Goal: Transaction & Acquisition: Purchase product/service

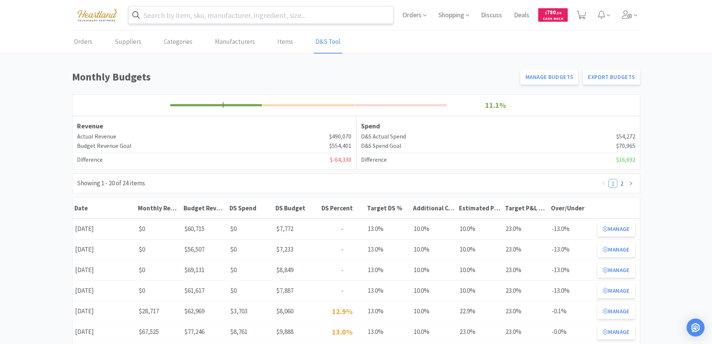
click at [239, 11] on input "text" at bounding box center [261, 14] width 265 height 17
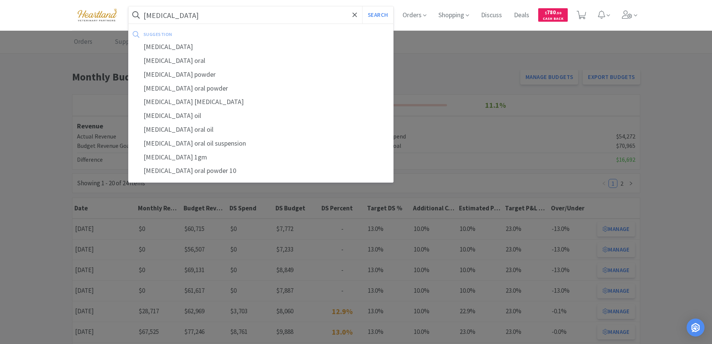
type input "[MEDICAL_DATA]"
click at [362, 6] on button "Search" at bounding box center [377, 14] width 31 height 17
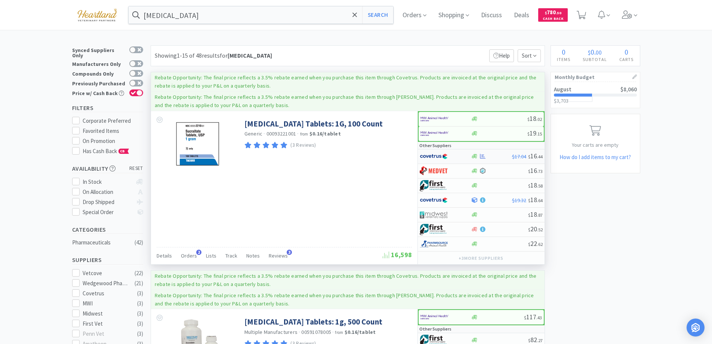
click at [460, 155] on div at bounding box center [440, 156] width 41 height 13
select select "1"
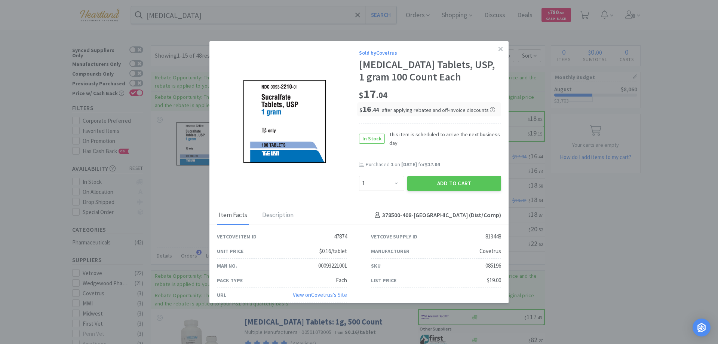
drag, startPoint x: 495, startPoint y: 48, endPoint x: 469, endPoint y: 49, distance: 25.8
click at [498, 48] on icon at bounding box center [500, 49] width 4 height 7
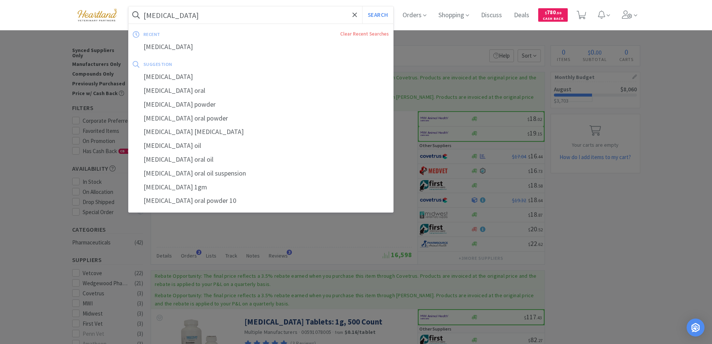
click at [189, 21] on input "[MEDICAL_DATA]" at bounding box center [261, 14] width 265 height 17
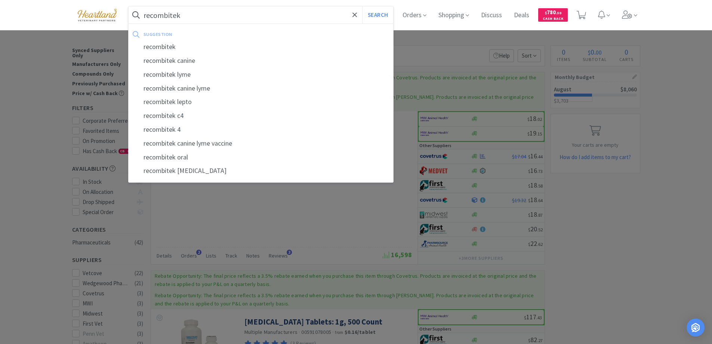
type input "recombitek"
click at [362, 6] on button "Search" at bounding box center [377, 14] width 31 height 17
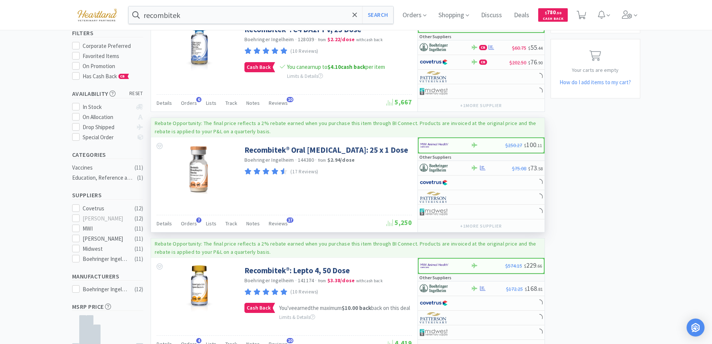
scroll to position [150, 0]
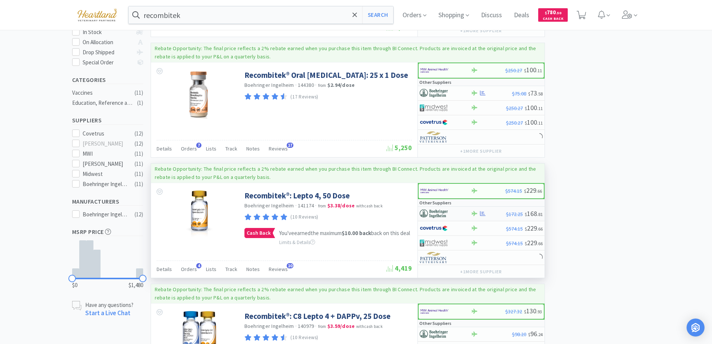
click at [461, 212] on div at bounding box center [445, 213] width 51 height 13
select select "1"
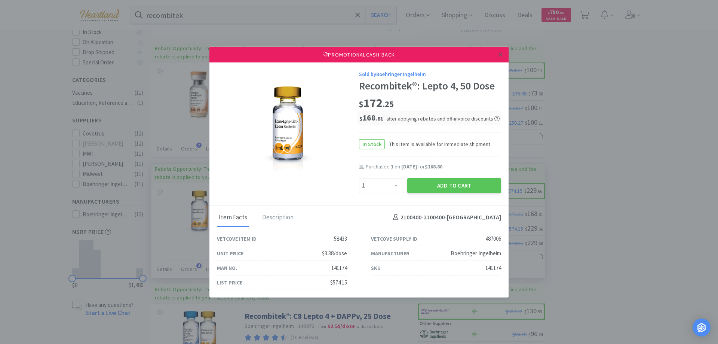
click at [499, 56] on icon at bounding box center [500, 54] width 4 height 7
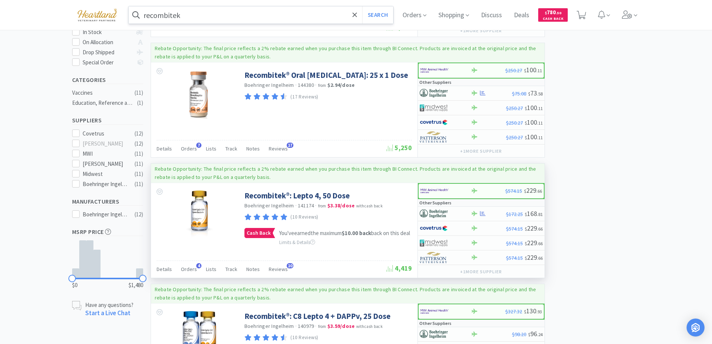
click at [217, 13] on input "recombitek" at bounding box center [261, 14] width 265 height 17
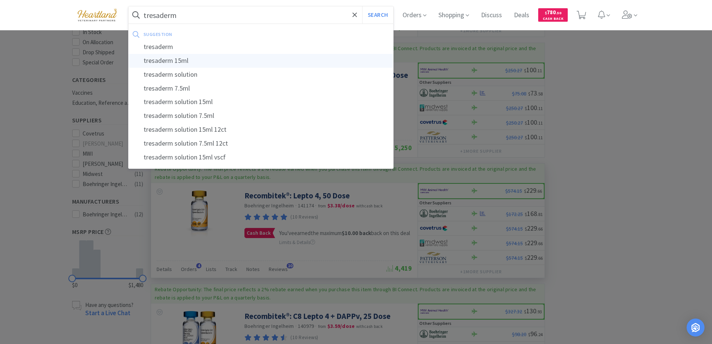
type input "tresaderm 15ml"
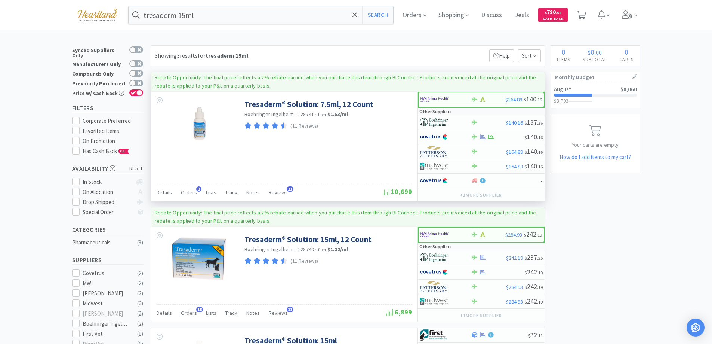
scroll to position [75, 0]
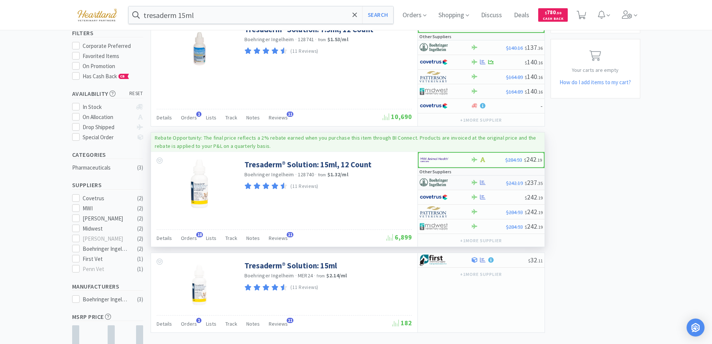
click at [460, 181] on div at bounding box center [440, 182] width 41 height 13
select select "1"
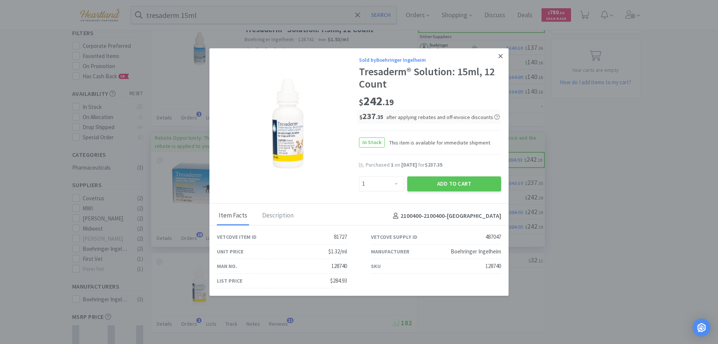
click at [498, 58] on icon at bounding box center [500, 56] width 4 height 4
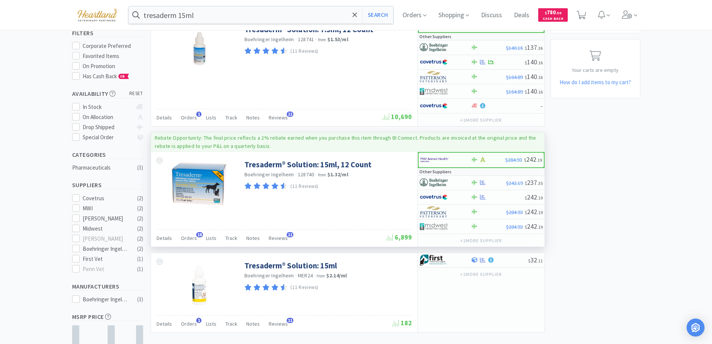
scroll to position [0, 0]
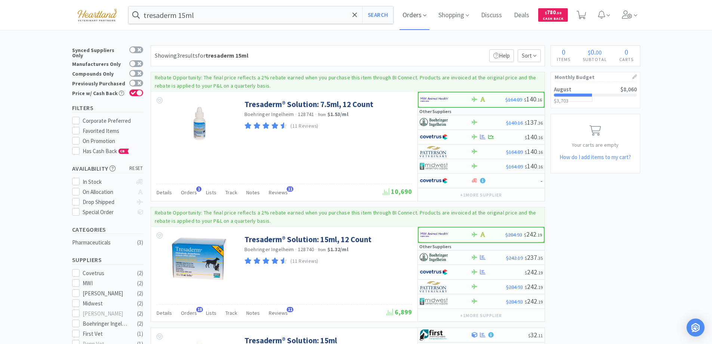
click at [411, 16] on span "Orders" at bounding box center [415, 15] width 30 height 30
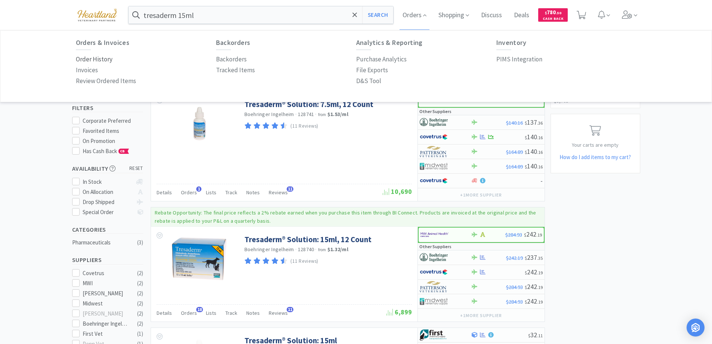
click at [103, 61] on p "Order History" at bounding box center [94, 59] width 37 height 10
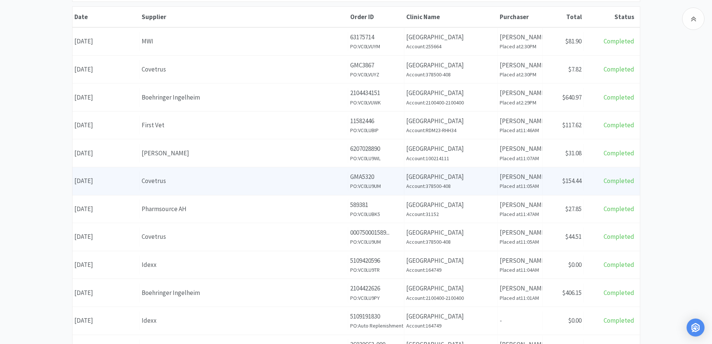
scroll to position [150, 0]
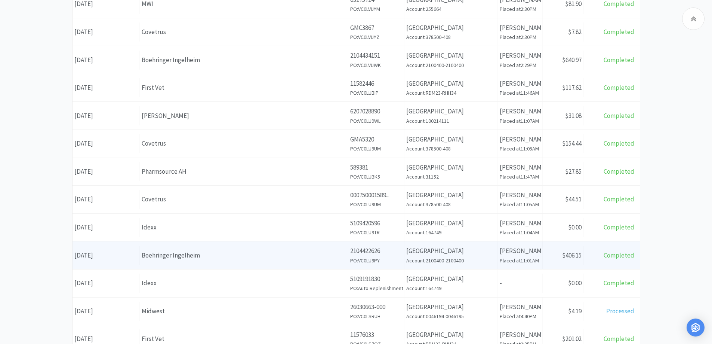
click at [166, 254] on div "Boehringer Ingelheim" at bounding box center [244, 255] width 205 height 10
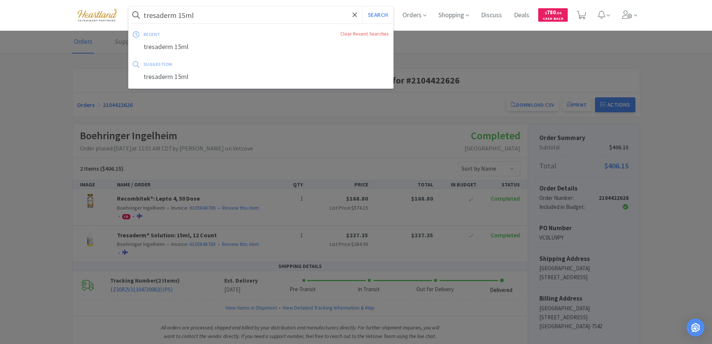
click at [210, 16] on input "tresaderm 15ml" at bounding box center [261, 14] width 265 height 17
click at [362, 6] on button "Search" at bounding box center [377, 14] width 31 height 17
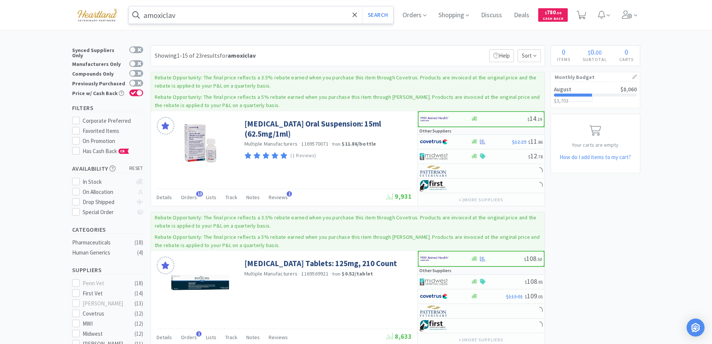
click at [219, 19] on input "amoxiclav" at bounding box center [261, 14] width 265 height 17
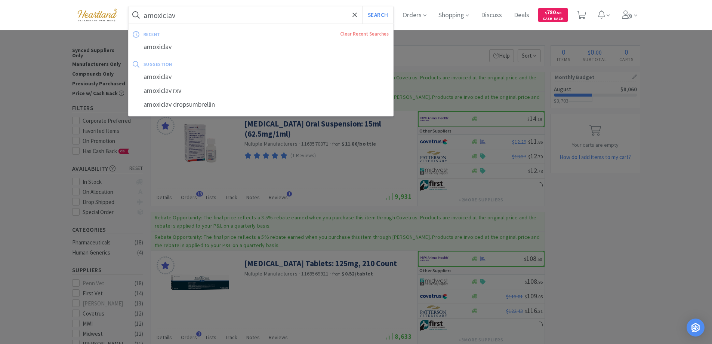
click at [219, 16] on input "amoxiclav" at bounding box center [261, 14] width 265 height 17
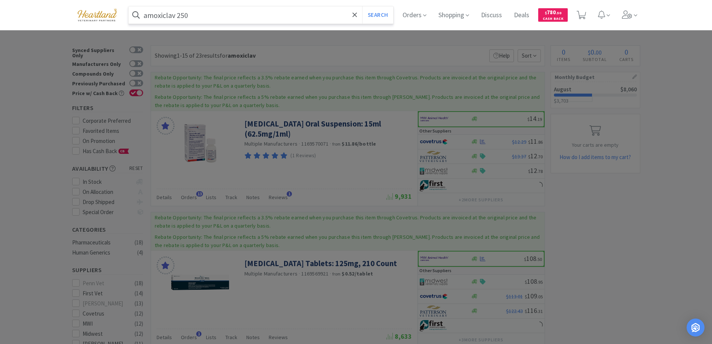
click at [362, 6] on button "Search" at bounding box center [377, 14] width 31 height 17
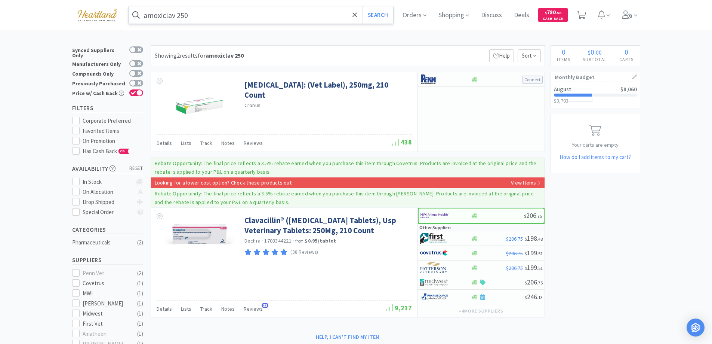
click at [222, 12] on input "amoxiclav 250" at bounding box center [261, 14] width 265 height 17
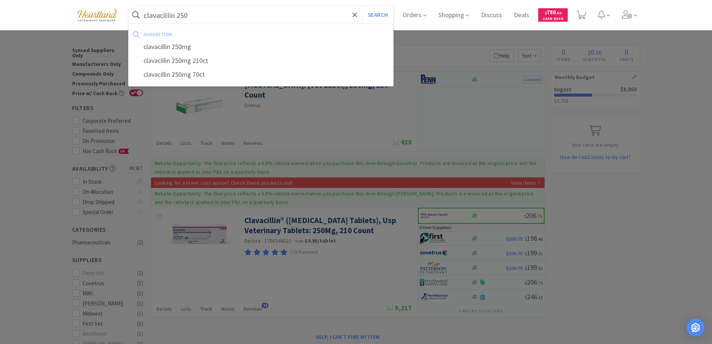
type input "clavacillin 250"
click at [362, 6] on button "Search" at bounding box center [377, 14] width 31 height 17
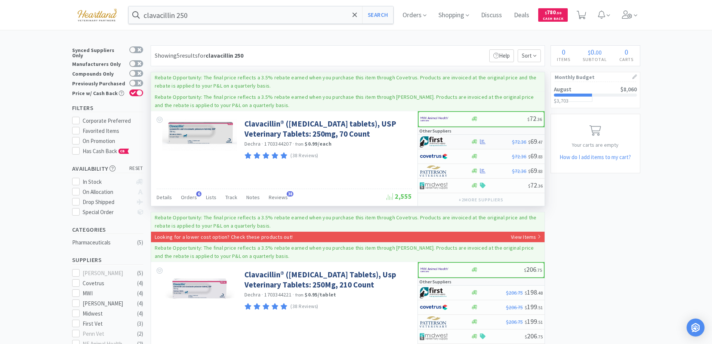
click at [453, 141] on div at bounding box center [440, 141] width 41 height 13
select select "1"
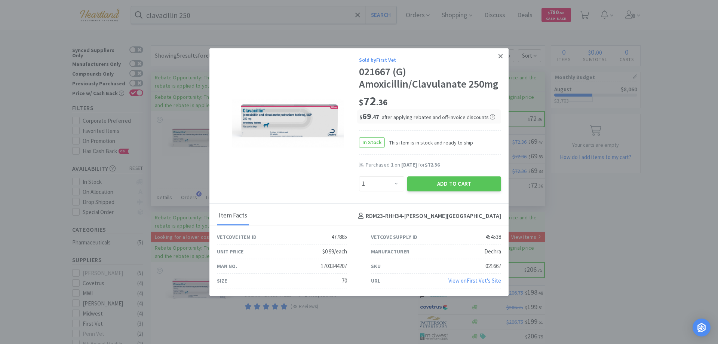
click at [500, 56] on icon at bounding box center [500, 56] width 4 height 4
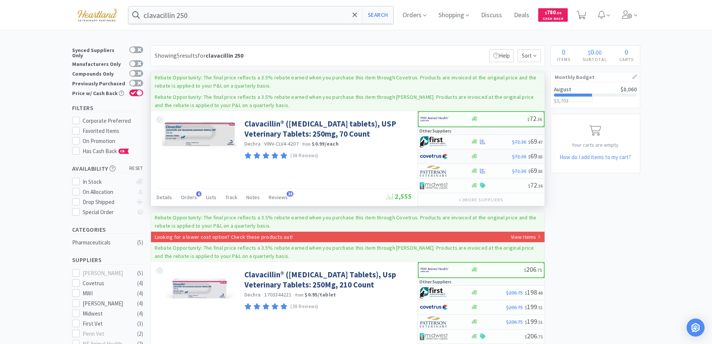
click at [457, 153] on div at bounding box center [440, 156] width 41 height 13
select select "1"
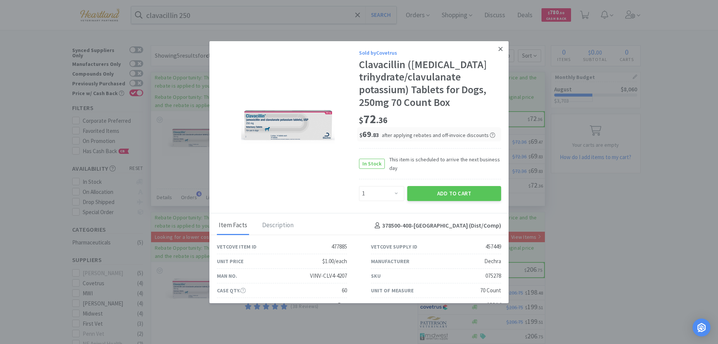
click at [498, 51] on icon at bounding box center [500, 49] width 4 height 7
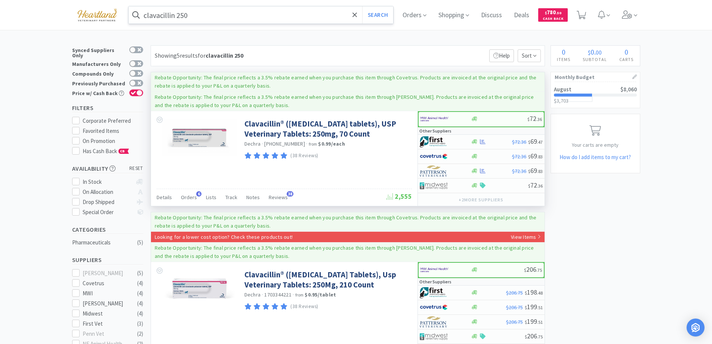
click at [209, 19] on input "clavacillin 250" at bounding box center [261, 14] width 265 height 17
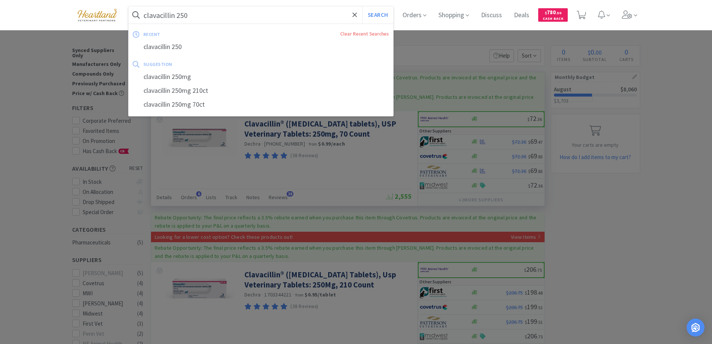
click at [209, 19] on input "clavacillin 250" at bounding box center [261, 14] width 265 height 17
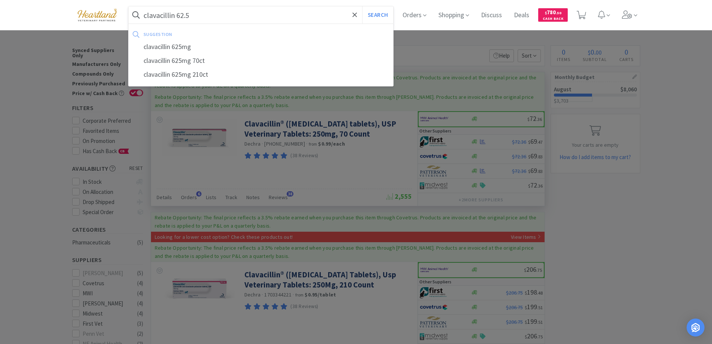
type input "clavacillin 62.5"
click at [362, 6] on button "Search" at bounding box center [377, 14] width 31 height 17
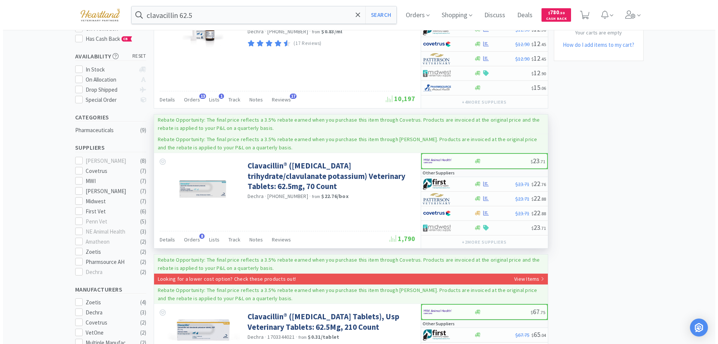
scroll to position [150, 0]
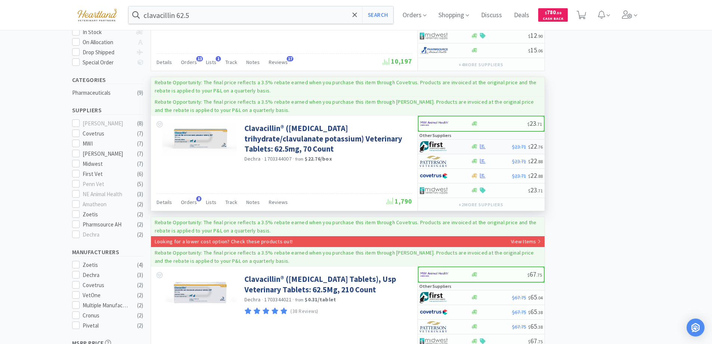
click at [461, 147] on div at bounding box center [440, 146] width 41 height 13
select select "1"
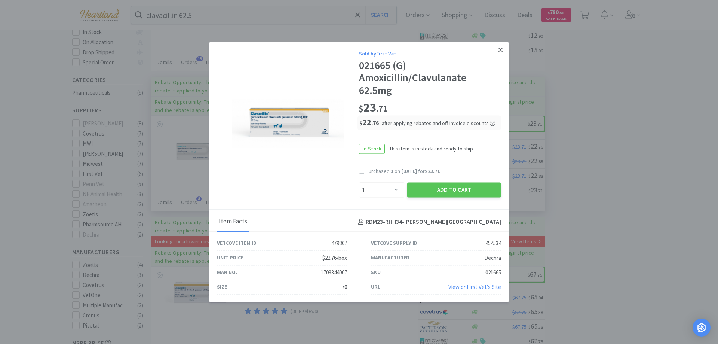
click at [498, 52] on link at bounding box center [500, 50] width 13 height 16
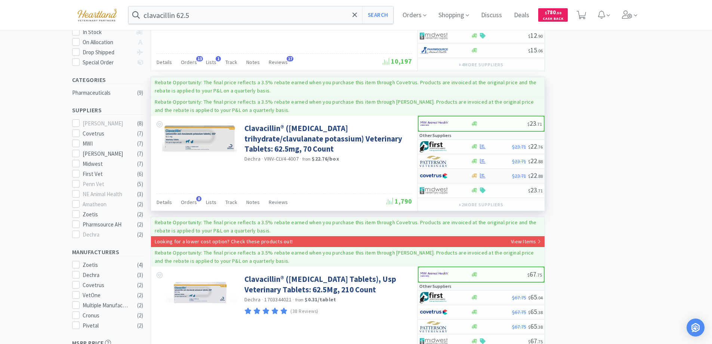
click at [455, 178] on div at bounding box center [440, 175] width 41 height 13
select select "1"
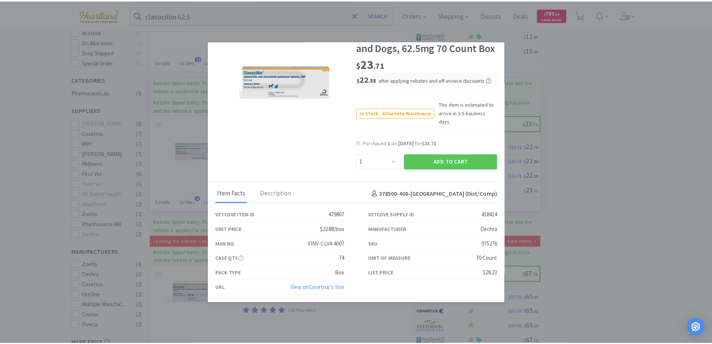
scroll to position [0, 0]
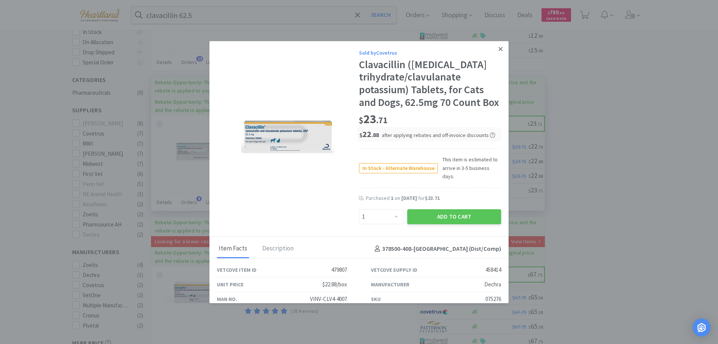
click at [498, 50] on icon at bounding box center [500, 49] width 4 height 7
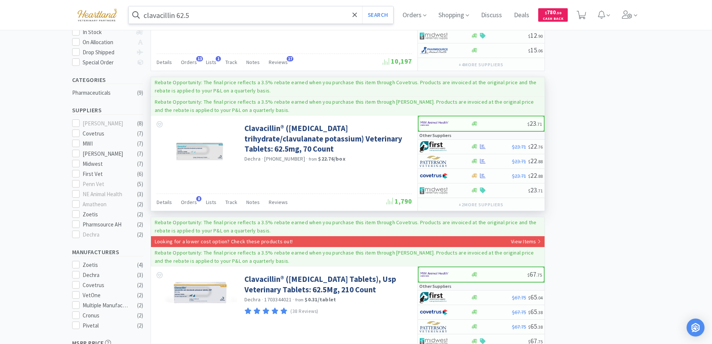
click at [212, 18] on input "clavacillin 62.5" at bounding box center [261, 14] width 265 height 17
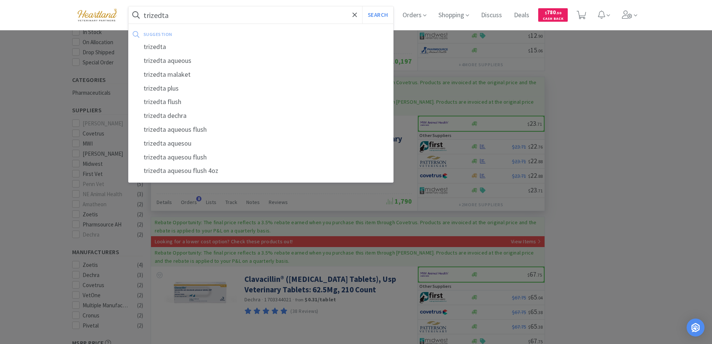
type input "trizedta"
click at [362, 6] on button "Search" at bounding box center [377, 14] width 31 height 17
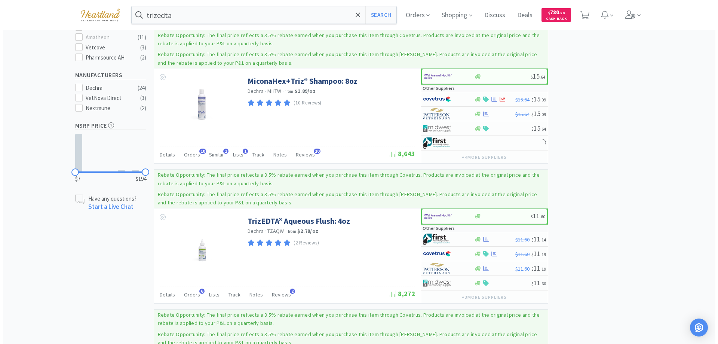
scroll to position [374, 0]
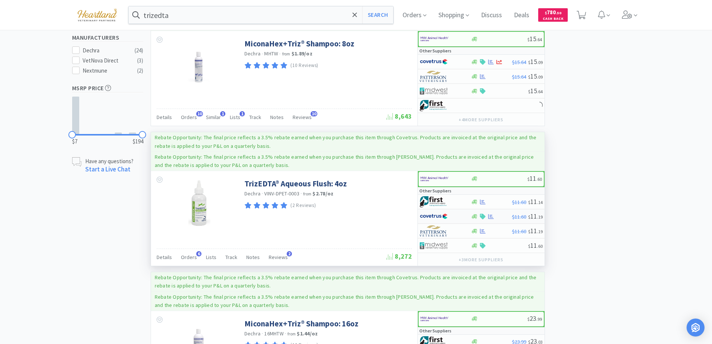
click at [452, 213] on div at bounding box center [440, 216] width 41 height 13
select select "1"
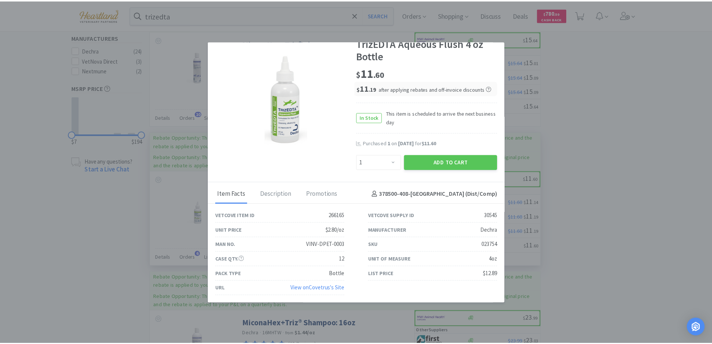
scroll to position [0, 0]
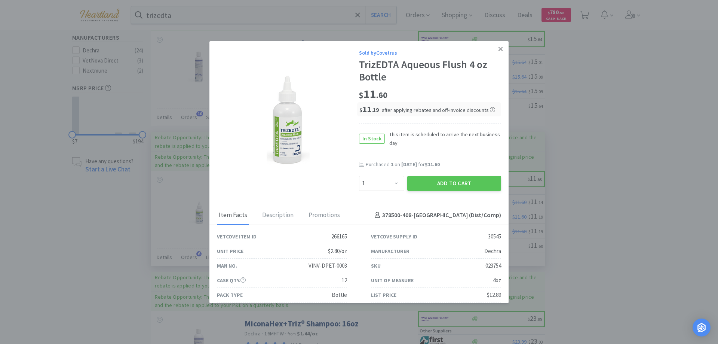
click at [498, 49] on icon at bounding box center [500, 49] width 4 height 7
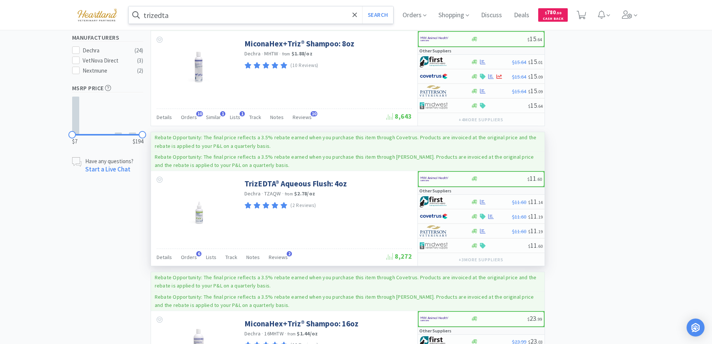
click at [216, 11] on input "trizedta" at bounding box center [261, 14] width 265 height 17
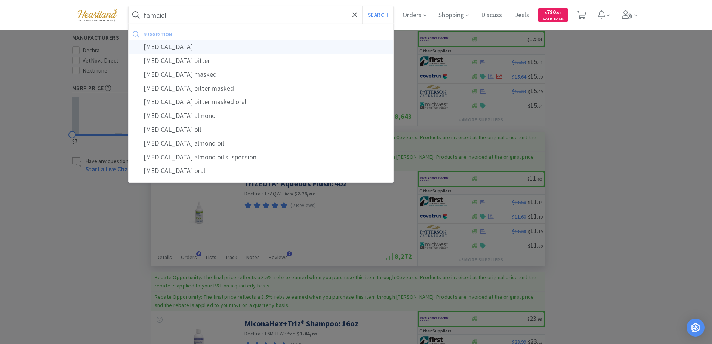
type input "[MEDICAL_DATA]"
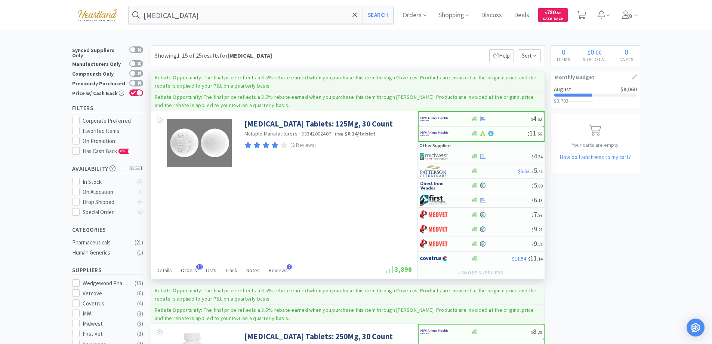
click at [188, 271] on span "Orders" at bounding box center [189, 270] width 16 height 7
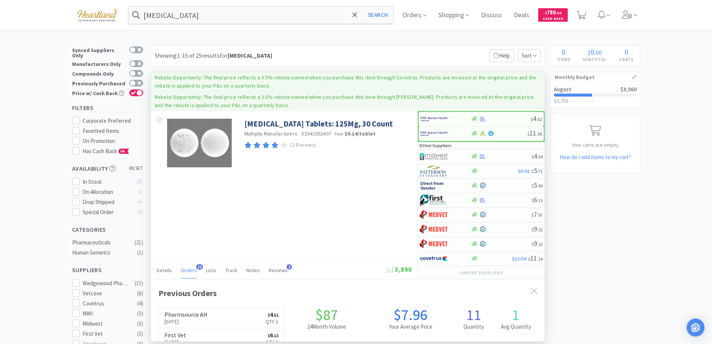
scroll to position [200, 394]
click at [188, 271] on span "Orders" at bounding box center [189, 270] width 16 height 7
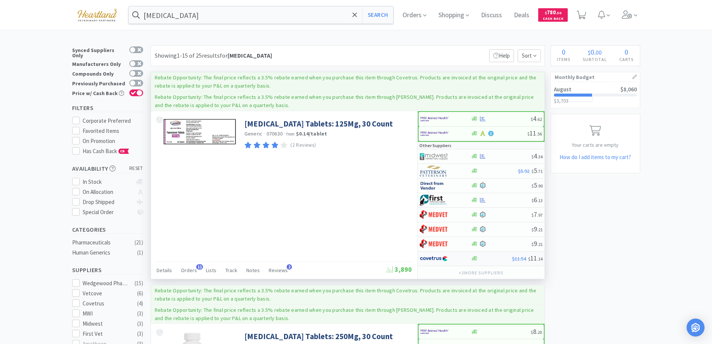
click at [459, 257] on div at bounding box center [440, 258] width 41 height 13
select select "1"
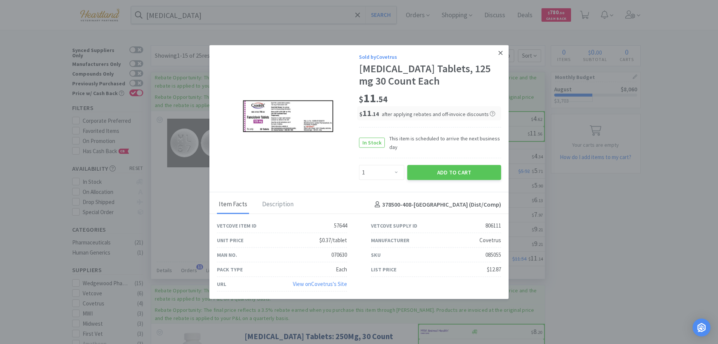
click at [502, 54] on icon at bounding box center [500, 52] width 4 height 7
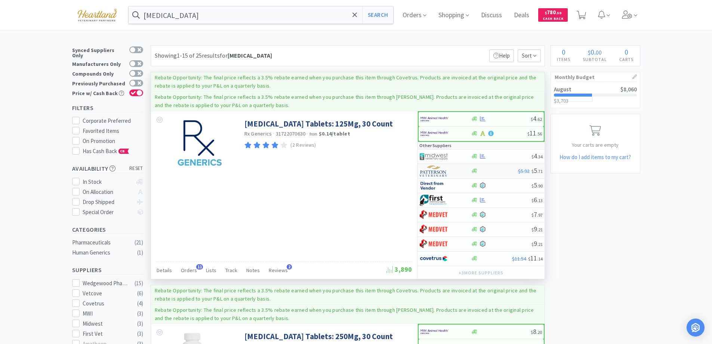
click at [456, 170] on div at bounding box center [440, 171] width 41 height 13
select select "1"
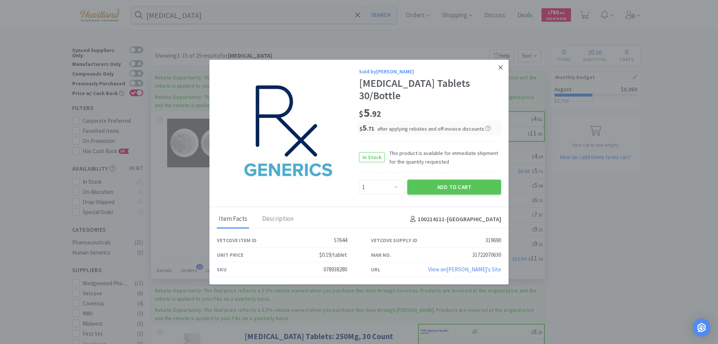
click at [499, 71] on icon at bounding box center [500, 67] width 4 height 7
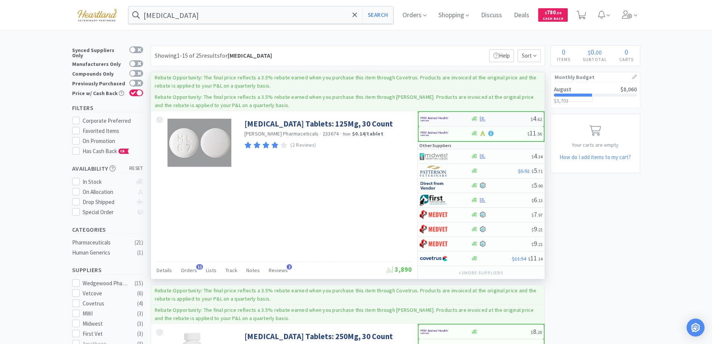
click at [459, 116] on div at bounding box center [441, 119] width 41 height 13
select select "1"
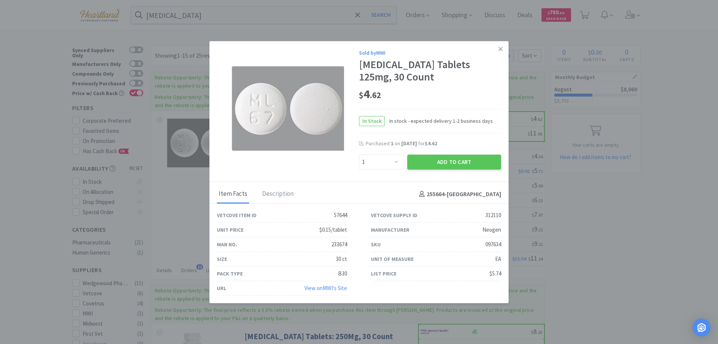
click at [498, 49] on icon at bounding box center [500, 49] width 4 height 4
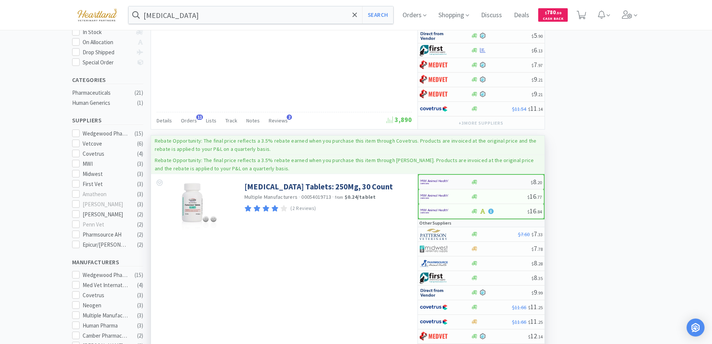
scroll to position [37, 0]
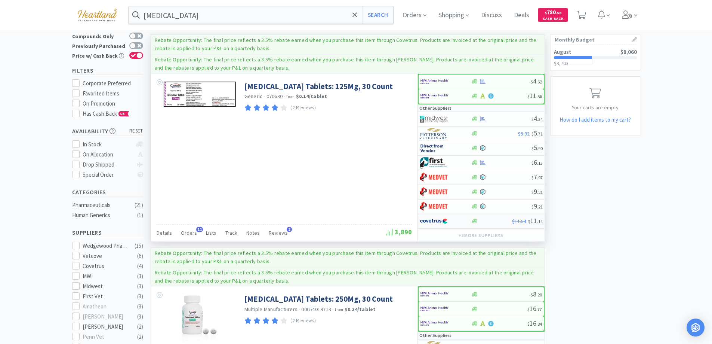
click at [452, 218] on div at bounding box center [440, 221] width 41 height 13
select select "1"
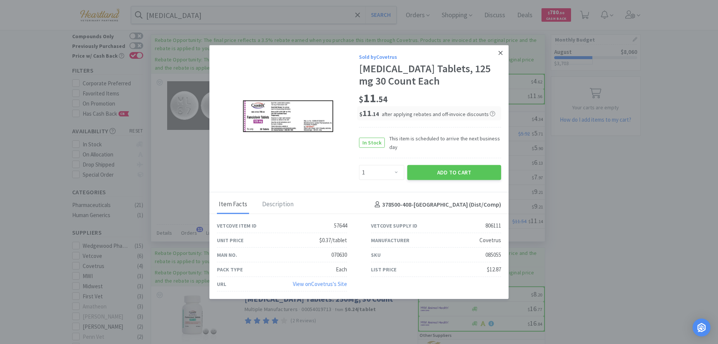
click at [499, 52] on icon at bounding box center [500, 52] width 4 height 7
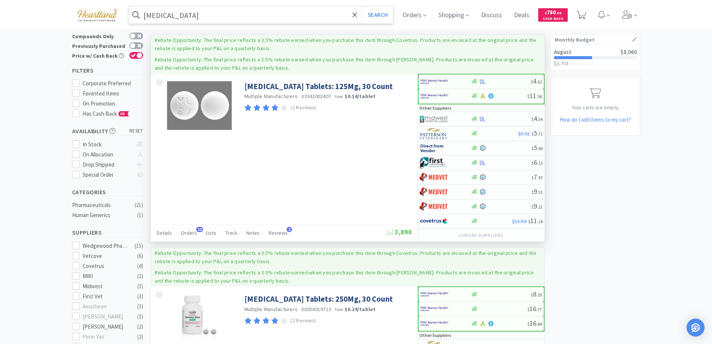
click at [230, 15] on input "[MEDICAL_DATA]" at bounding box center [261, 14] width 265 height 17
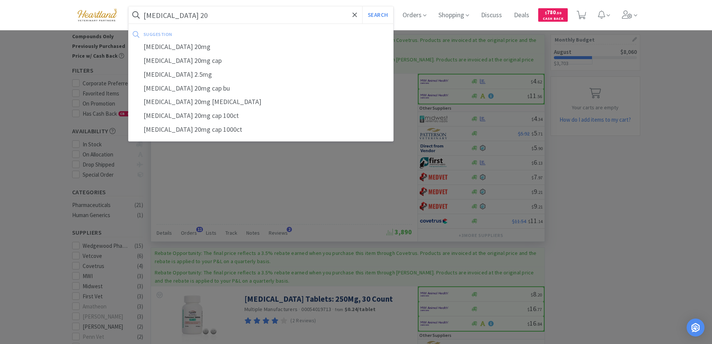
type input "[MEDICAL_DATA] 20"
click at [362, 6] on button "Search" at bounding box center [377, 14] width 31 height 17
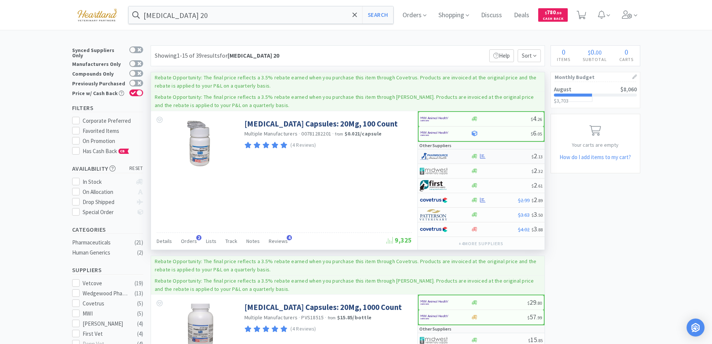
click at [456, 155] on div at bounding box center [440, 156] width 41 height 13
select select "1"
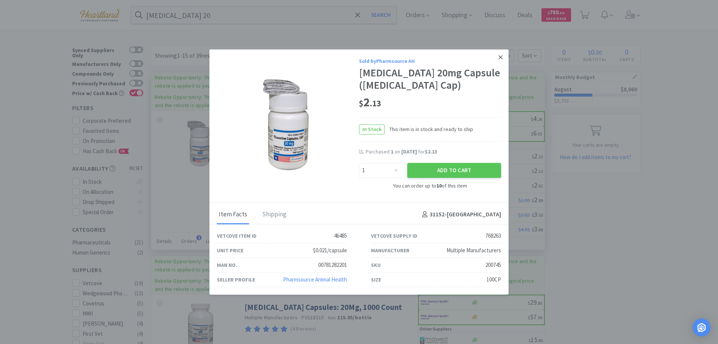
click at [501, 58] on icon at bounding box center [500, 57] width 4 height 4
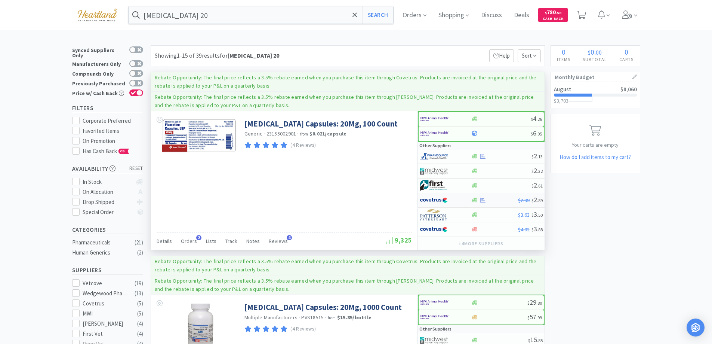
click at [455, 199] on div at bounding box center [440, 200] width 41 height 13
select select "1"
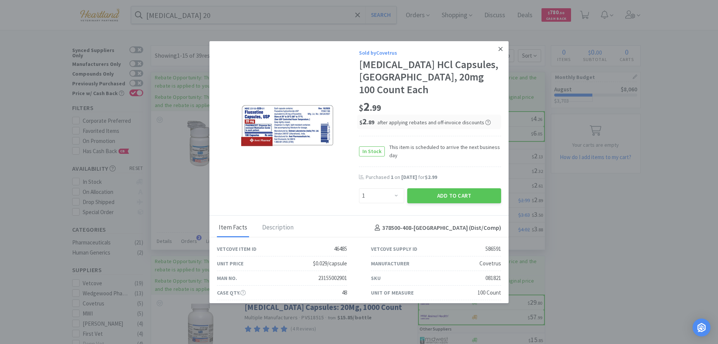
click at [498, 50] on icon at bounding box center [500, 49] width 4 height 7
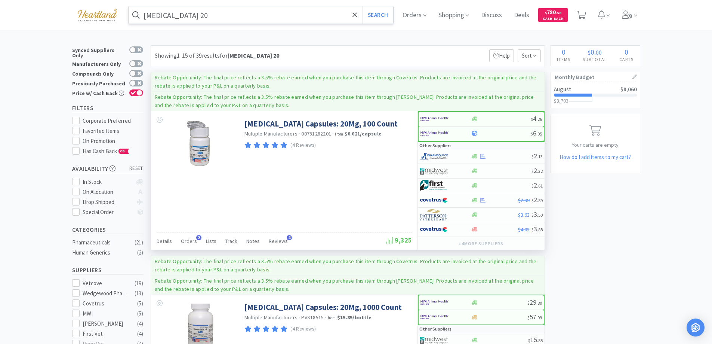
click at [210, 12] on input "[MEDICAL_DATA] 20" at bounding box center [261, 14] width 265 height 17
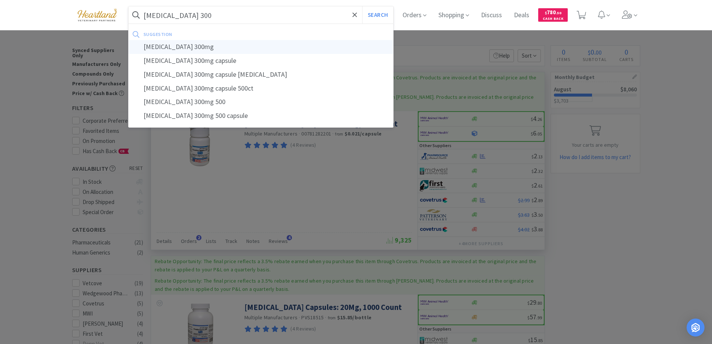
click at [161, 46] on div "[MEDICAL_DATA] 300mg" at bounding box center [261, 47] width 265 height 14
type input "[MEDICAL_DATA] 300mg"
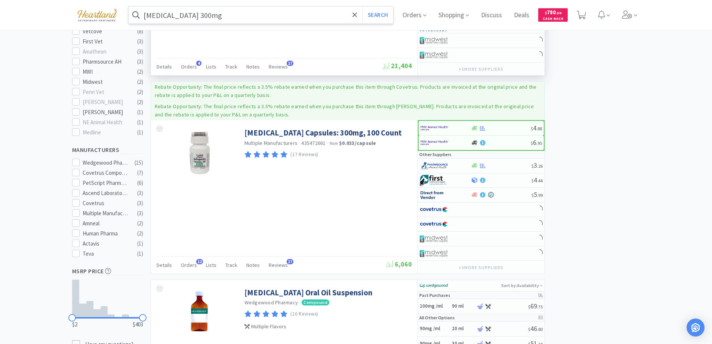
scroll to position [299, 0]
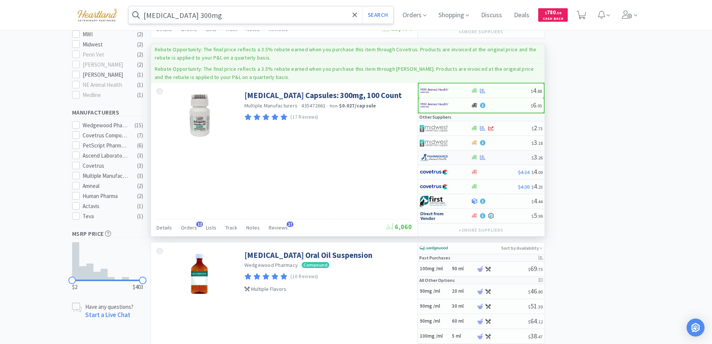
click at [457, 157] on div at bounding box center [440, 157] width 41 height 13
select select "1"
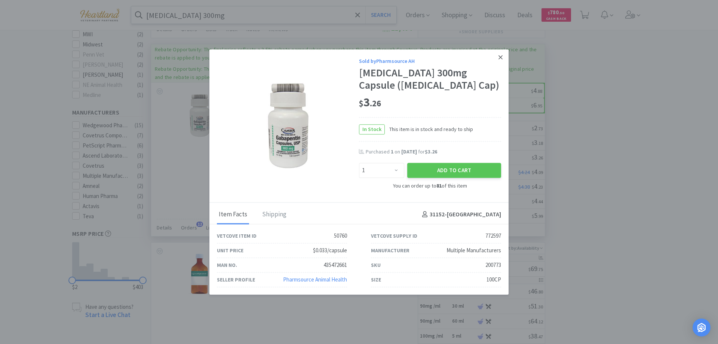
click at [499, 57] on icon at bounding box center [500, 57] width 4 height 7
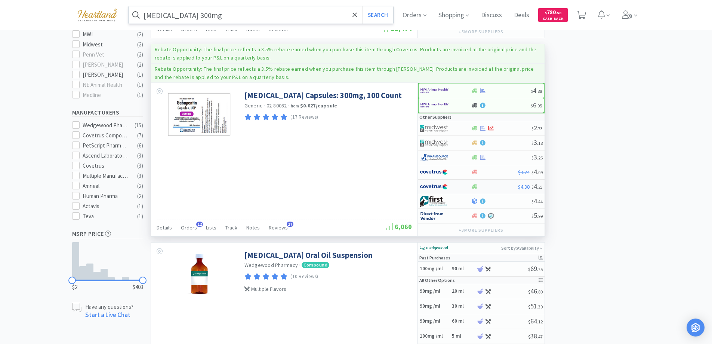
click at [456, 184] on div at bounding box center [440, 186] width 41 height 13
select select "1"
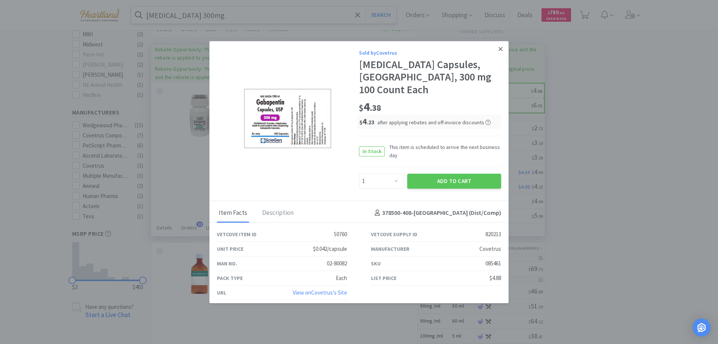
click at [500, 51] on icon at bounding box center [500, 49] width 4 height 4
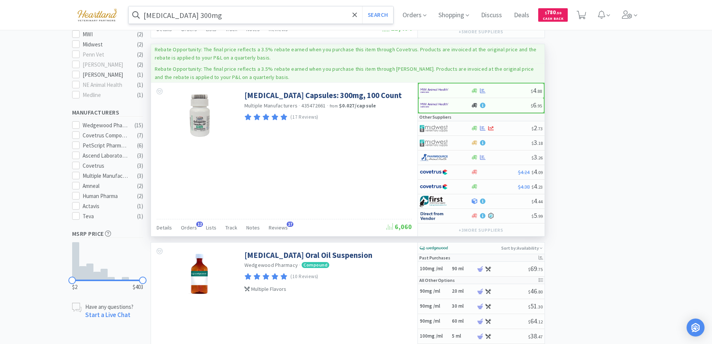
click at [225, 12] on input "[MEDICAL_DATA] 300mg" at bounding box center [261, 14] width 265 height 17
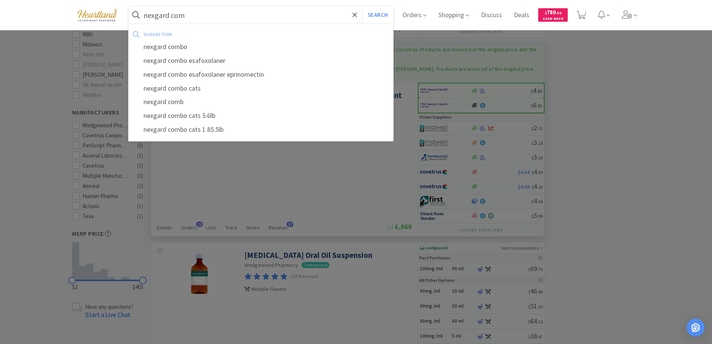
type input "nexgard com"
click at [362, 6] on button "Search" at bounding box center [377, 14] width 31 height 17
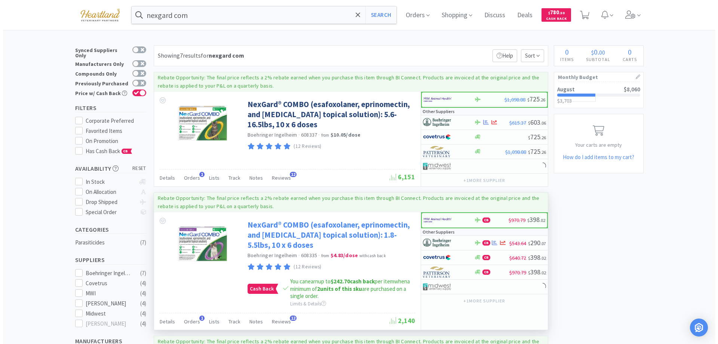
scroll to position [37, 0]
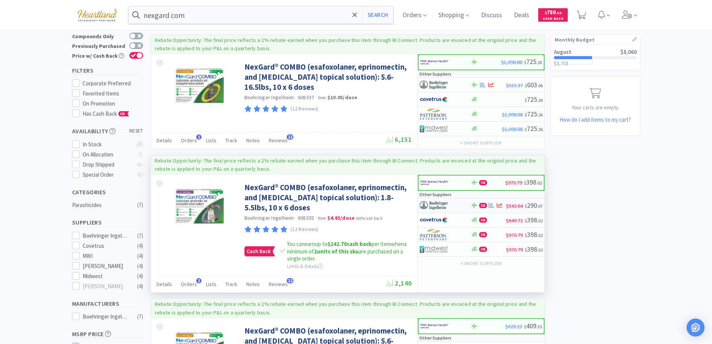
click at [461, 204] on div at bounding box center [445, 205] width 51 height 13
select select "1"
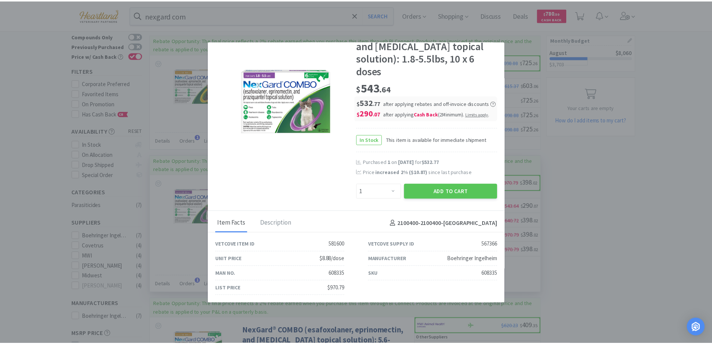
scroll to position [0, 0]
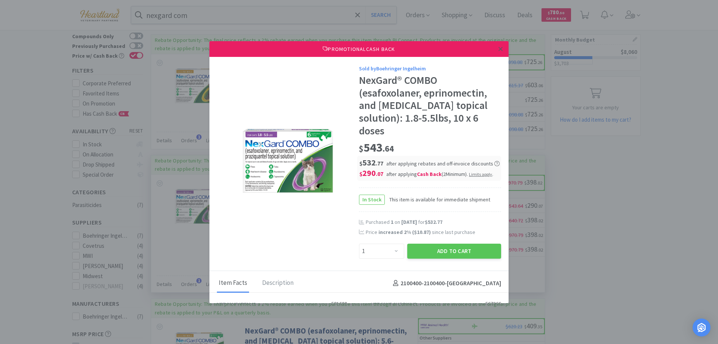
click at [498, 46] on icon at bounding box center [500, 49] width 4 height 7
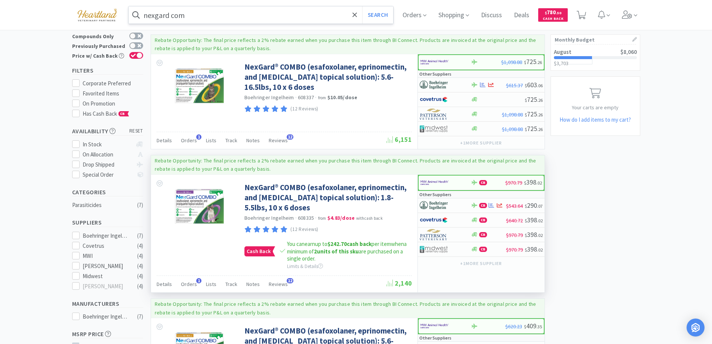
click at [218, 17] on input "nexgard com" at bounding box center [261, 14] width 265 height 17
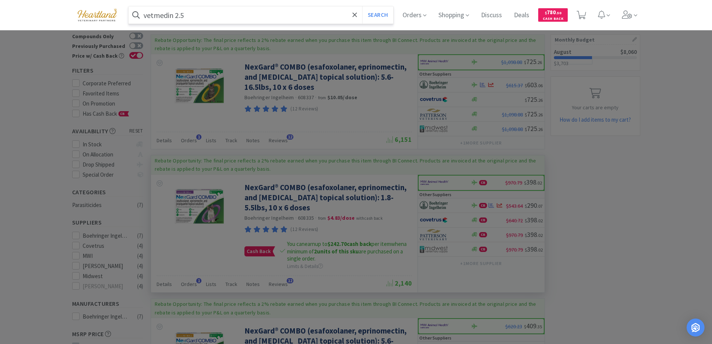
type input "vetmedin 2.5"
click at [362, 6] on button "Search" at bounding box center [377, 14] width 31 height 17
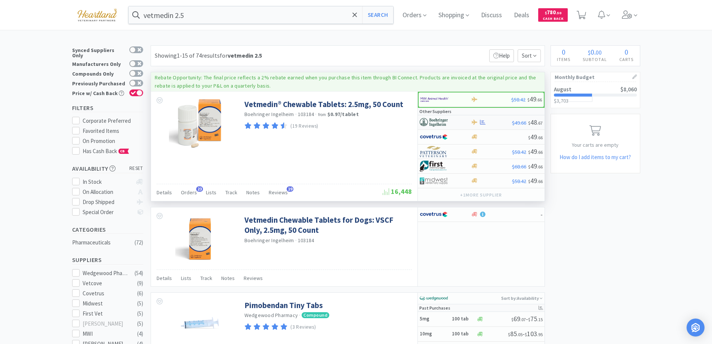
click at [461, 120] on div at bounding box center [445, 122] width 51 height 13
select select "1"
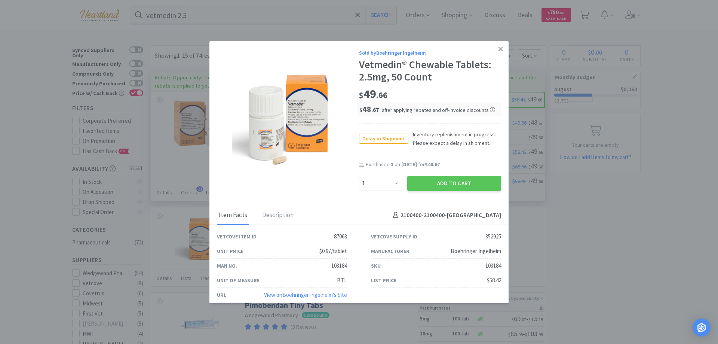
click at [498, 46] on icon at bounding box center [500, 49] width 4 height 7
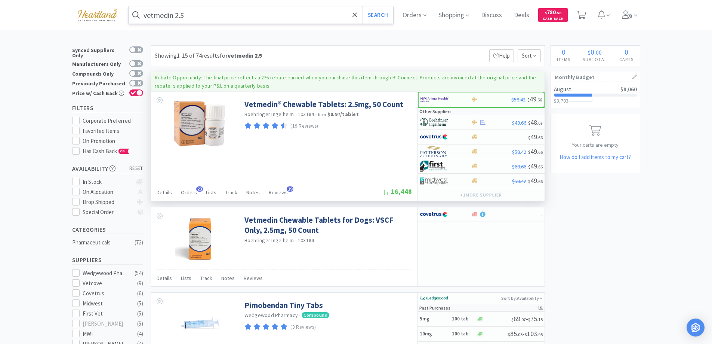
click at [214, 16] on input "vetmedin 2.5" at bounding box center [261, 14] width 265 height 17
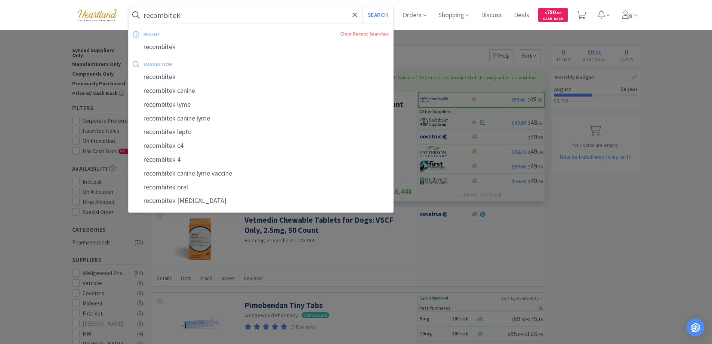
type input "recombitek"
click at [362, 6] on button "Search" at bounding box center [377, 14] width 31 height 17
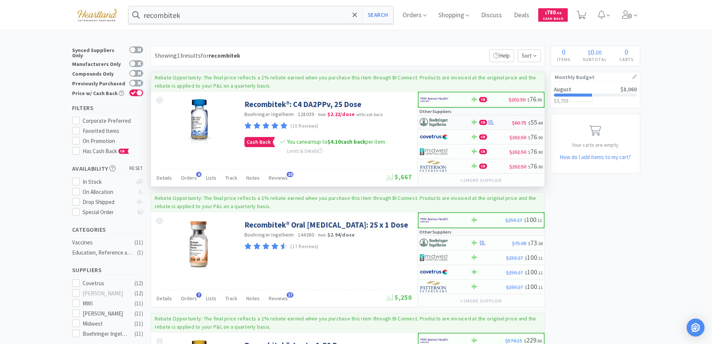
click at [463, 124] on div at bounding box center [445, 122] width 51 height 13
select select "1"
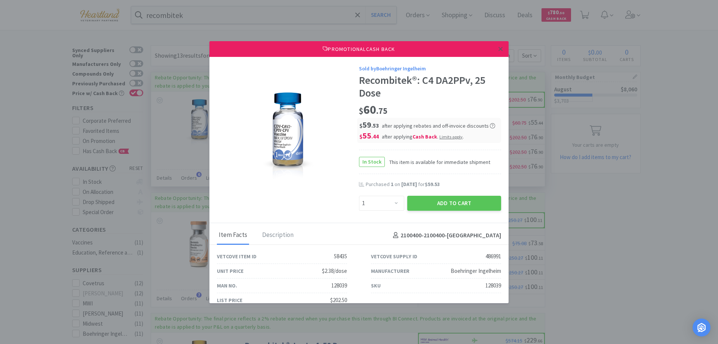
click at [497, 46] on link at bounding box center [500, 49] width 13 height 16
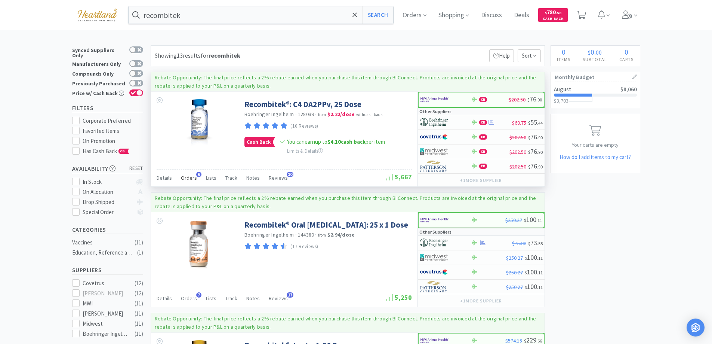
click at [184, 175] on span "Orders" at bounding box center [189, 177] width 16 height 7
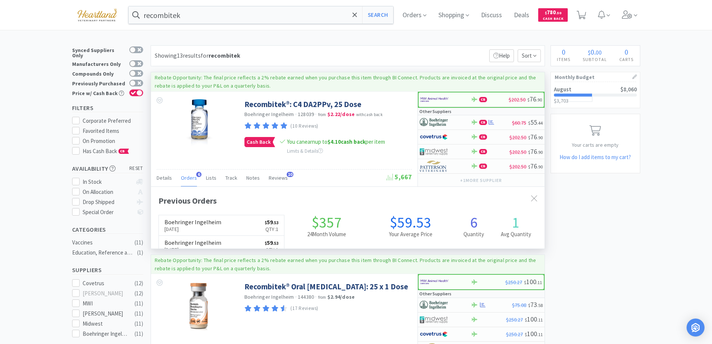
scroll to position [194, 394]
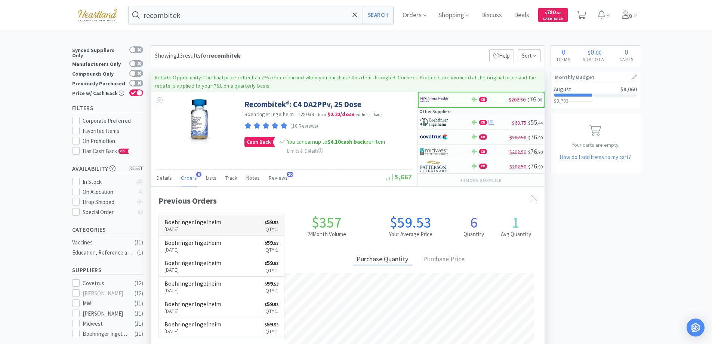
click at [205, 226] on p "[DATE]" at bounding box center [193, 229] width 57 height 8
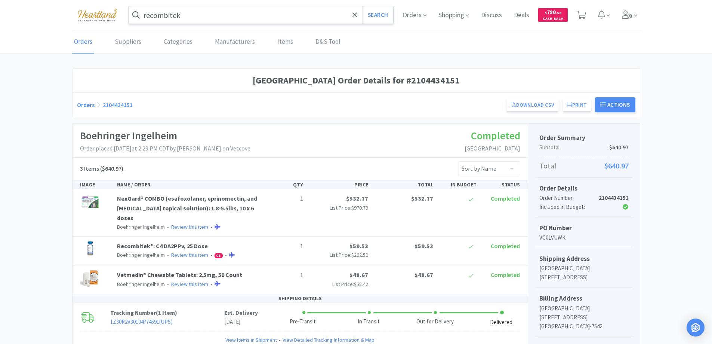
click at [222, 15] on input "recombitek" at bounding box center [261, 14] width 265 height 17
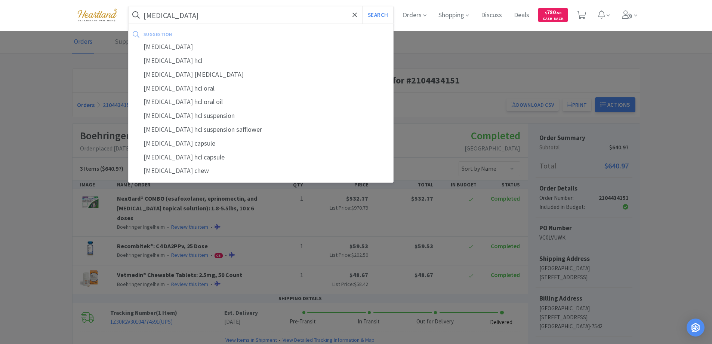
type input "[MEDICAL_DATA]"
click at [362, 6] on button "Search" at bounding box center [377, 14] width 31 height 17
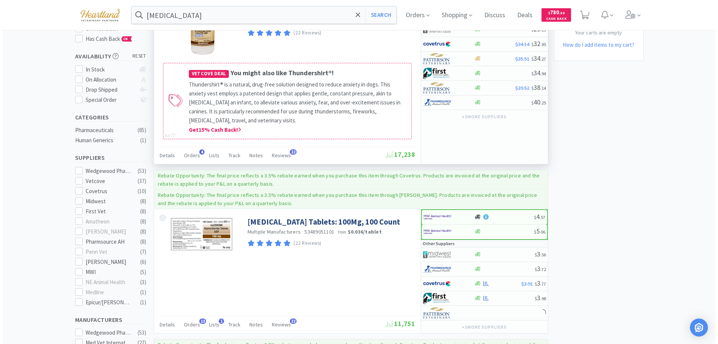
scroll to position [150, 0]
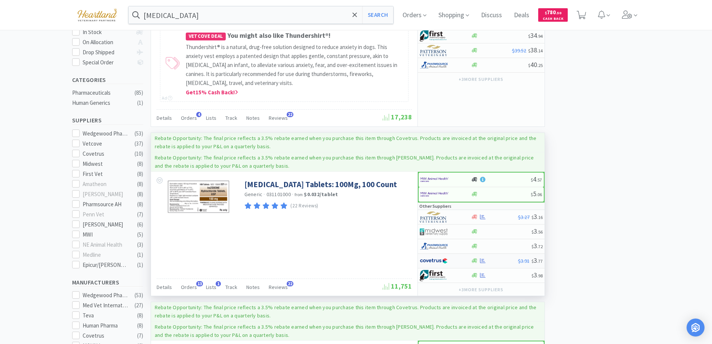
click at [456, 259] on div at bounding box center [440, 260] width 41 height 13
select select "1"
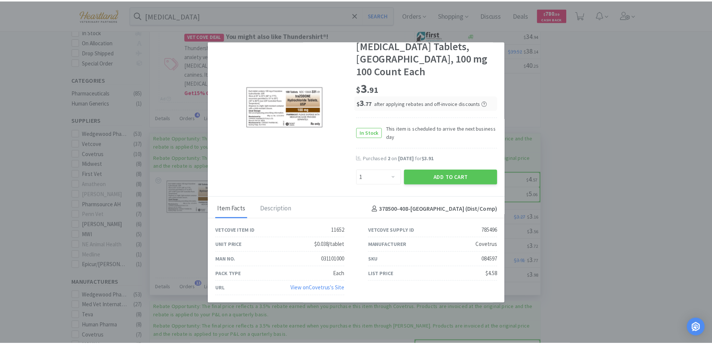
scroll to position [0, 0]
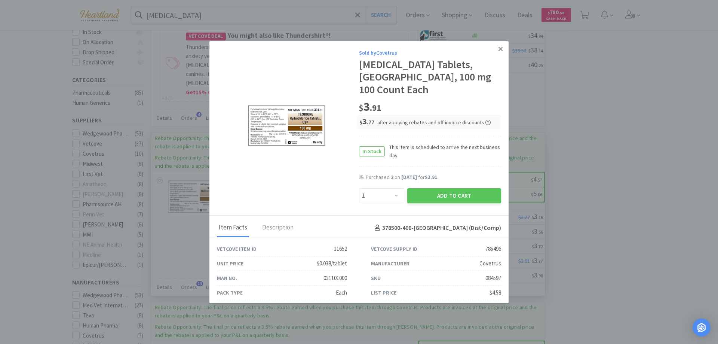
click at [498, 49] on icon at bounding box center [500, 49] width 4 height 4
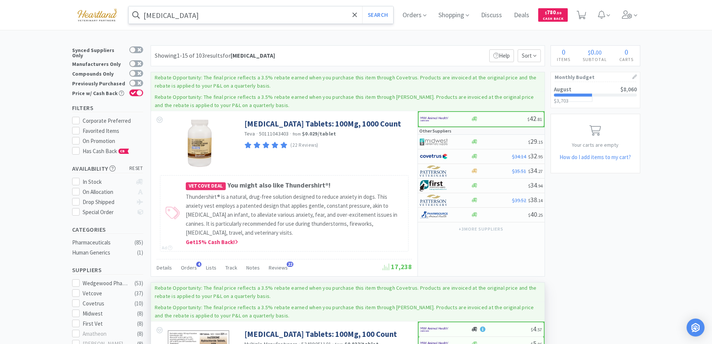
click at [199, 20] on input "[MEDICAL_DATA]" at bounding box center [261, 14] width 265 height 17
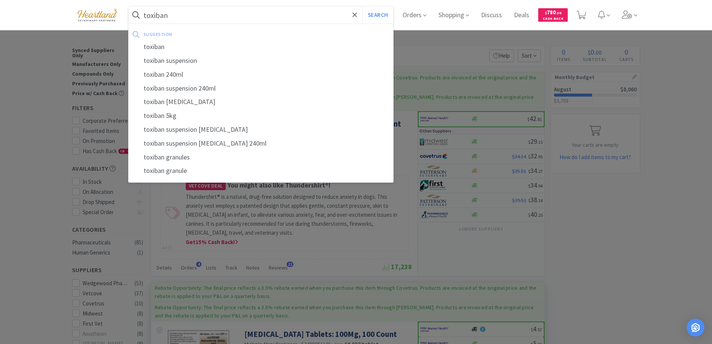
type input "toxiban"
click at [362, 6] on button "Search" at bounding box center [377, 14] width 31 height 17
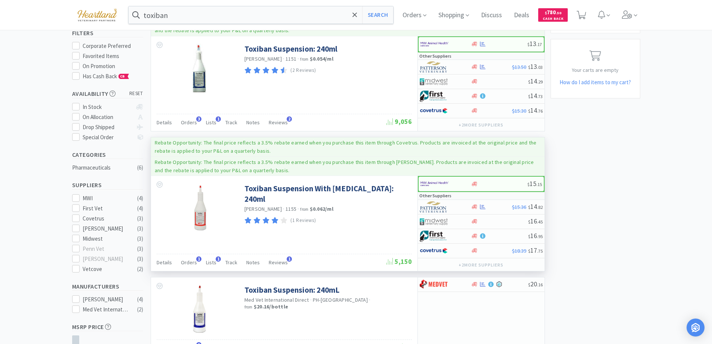
scroll to position [150, 0]
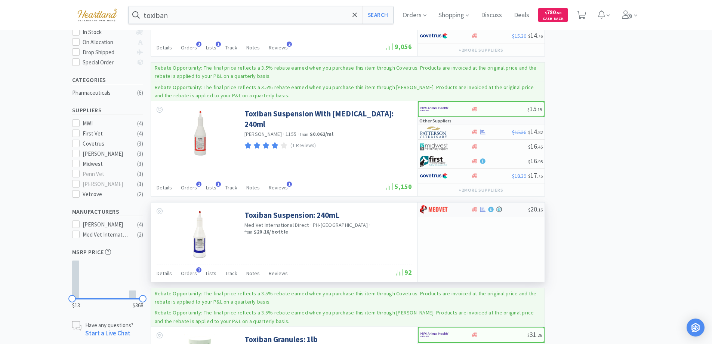
click at [455, 209] on div at bounding box center [440, 209] width 41 height 13
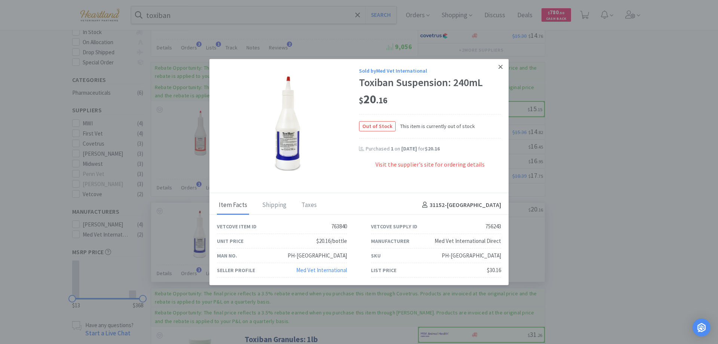
click at [501, 67] on icon at bounding box center [500, 67] width 4 height 4
